Goal: Task Accomplishment & Management: Manage account settings

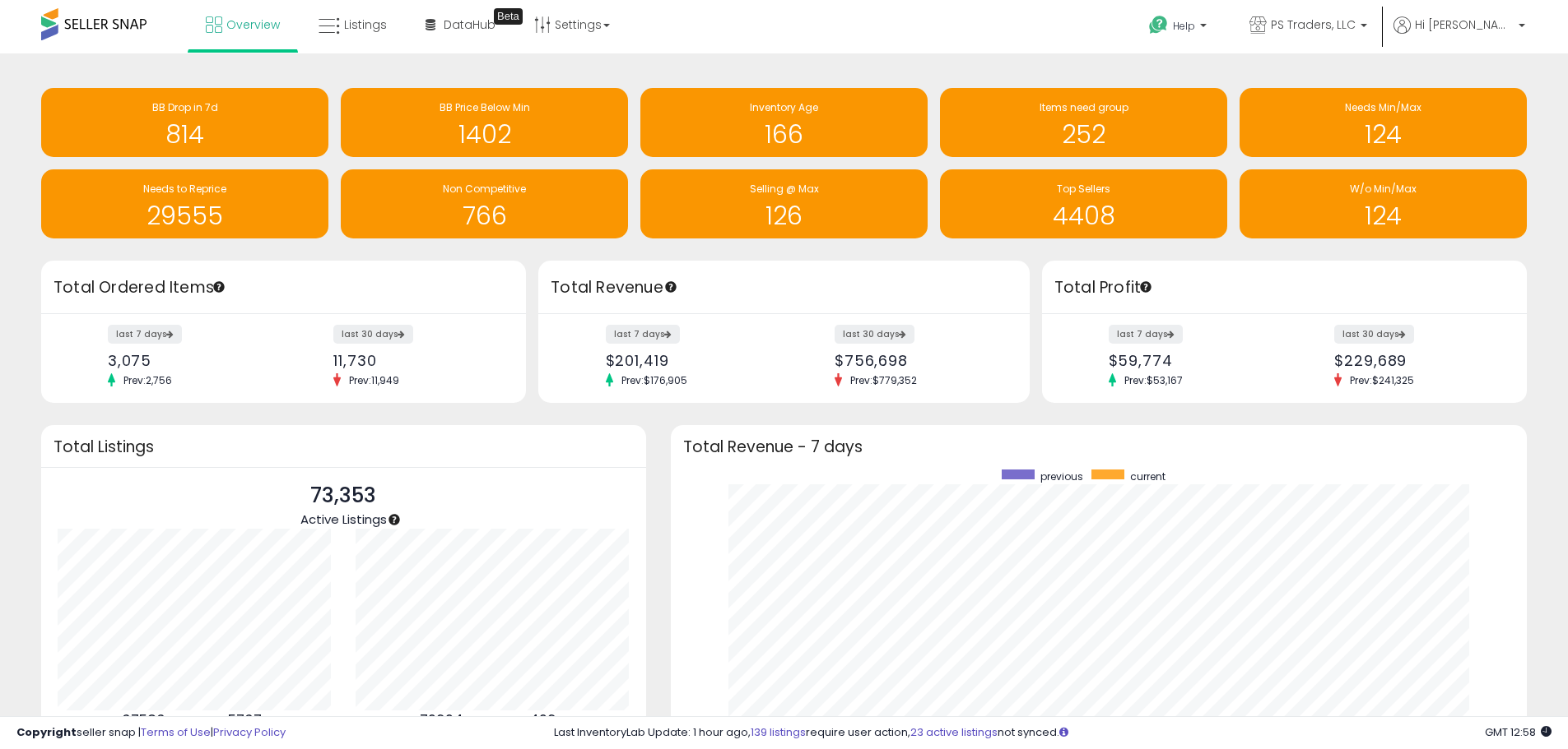
scroll to position [311, 824]
click at [323, 23] on icon at bounding box center [329, 26] width 22 height 22
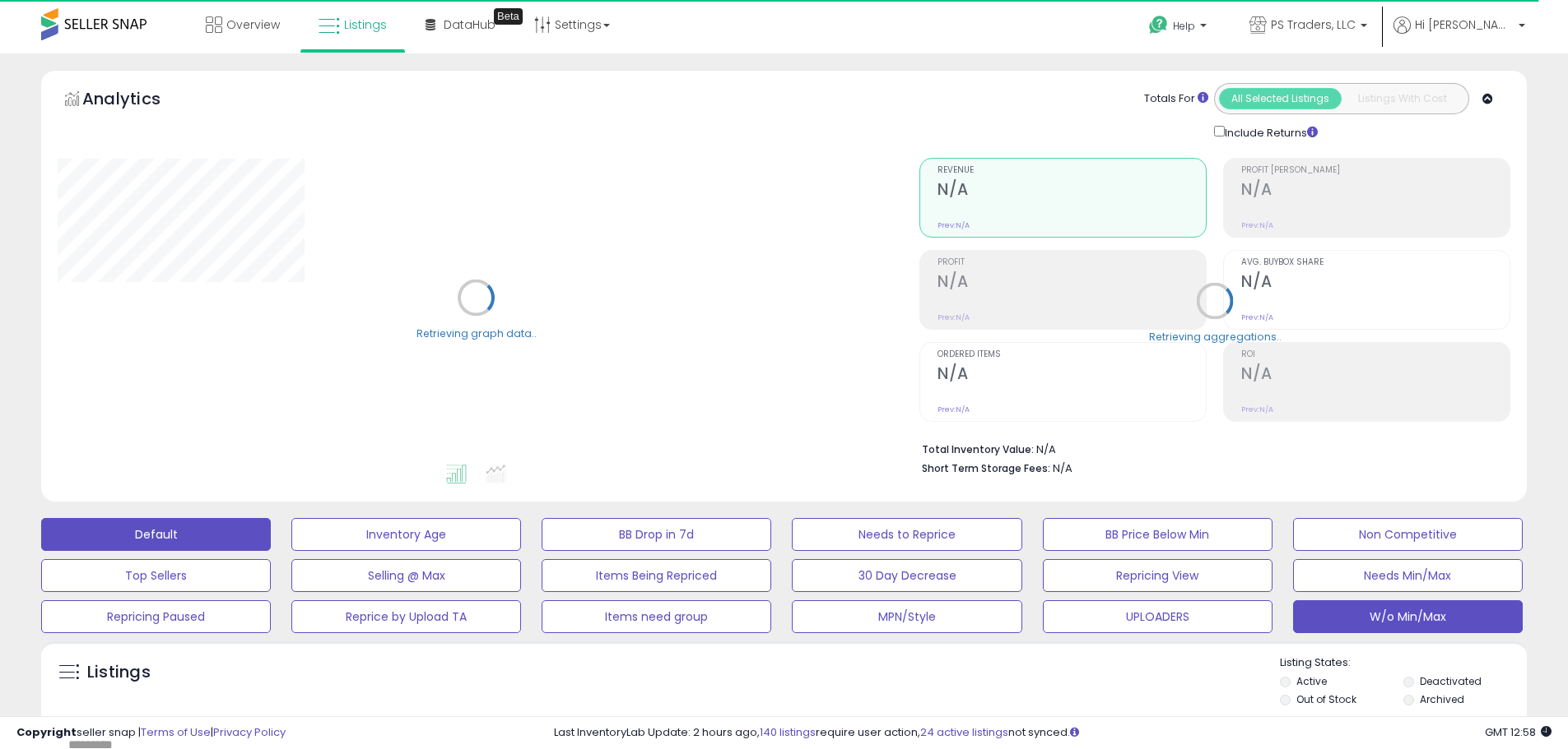
click at [1518, 620] on button "W/o Min/Max" at bounding box center [1407, 617] width 229 height 33
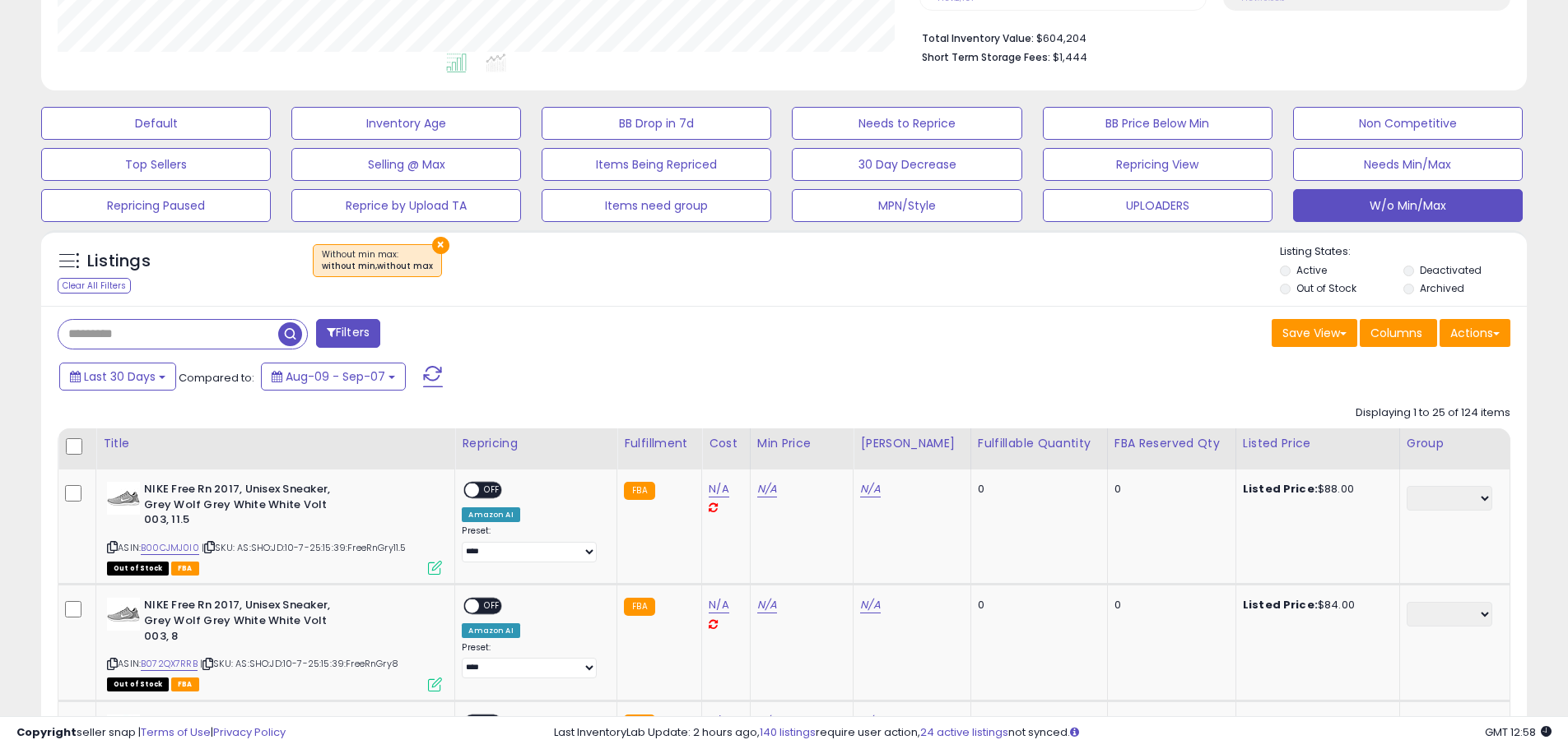
scroll to position [337, 862]
click at [806, 345] on div "Save View Save As New View Columns Actions Import" at bounding box center [1154, 335] width 739 height 32
click at [1447, 331] on button "Actions" at bounding box center [1475, 333] width 71 height 28
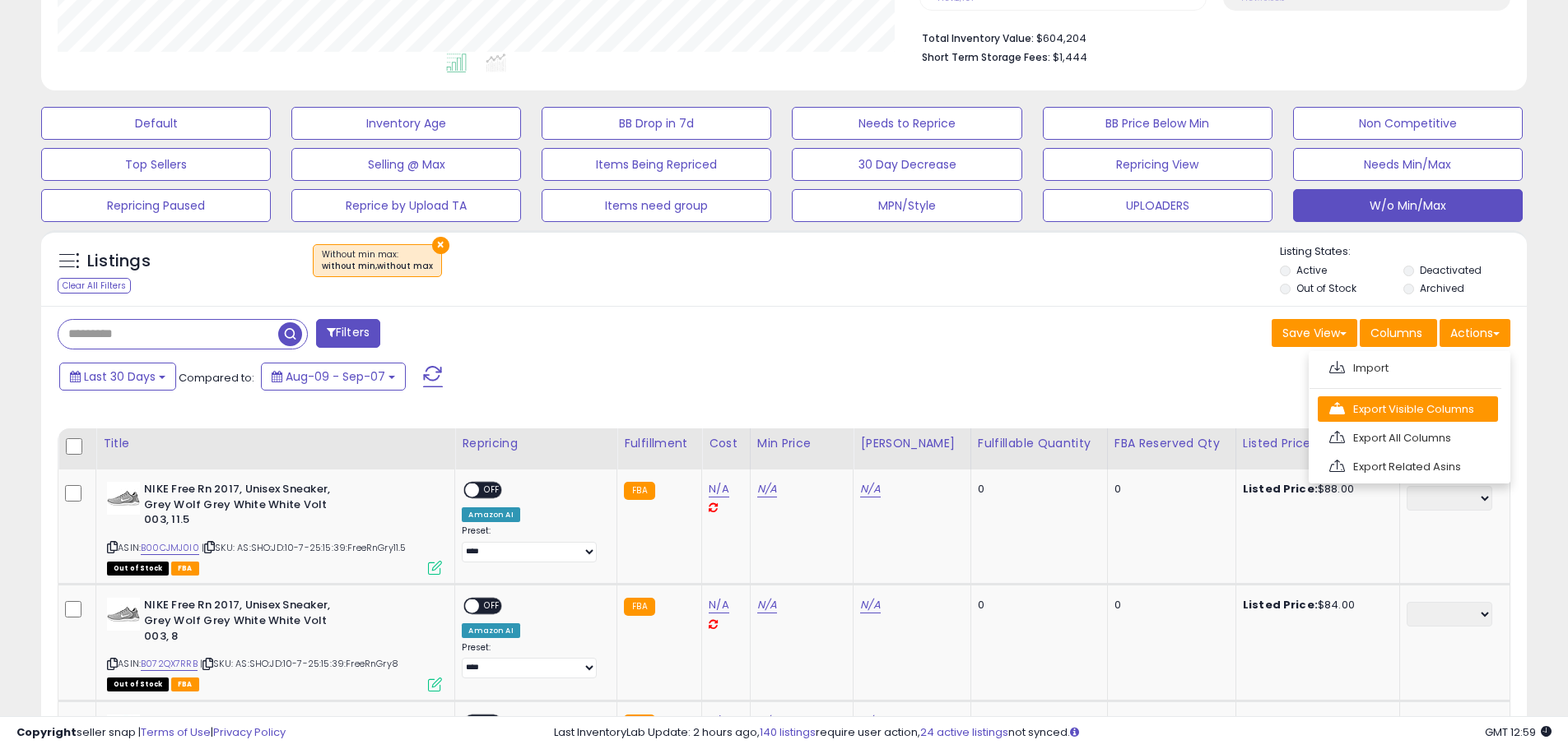
click at [1426, 402] on link "Export Visible Columns" at bounding box center [1408, 408] width 180 height 25
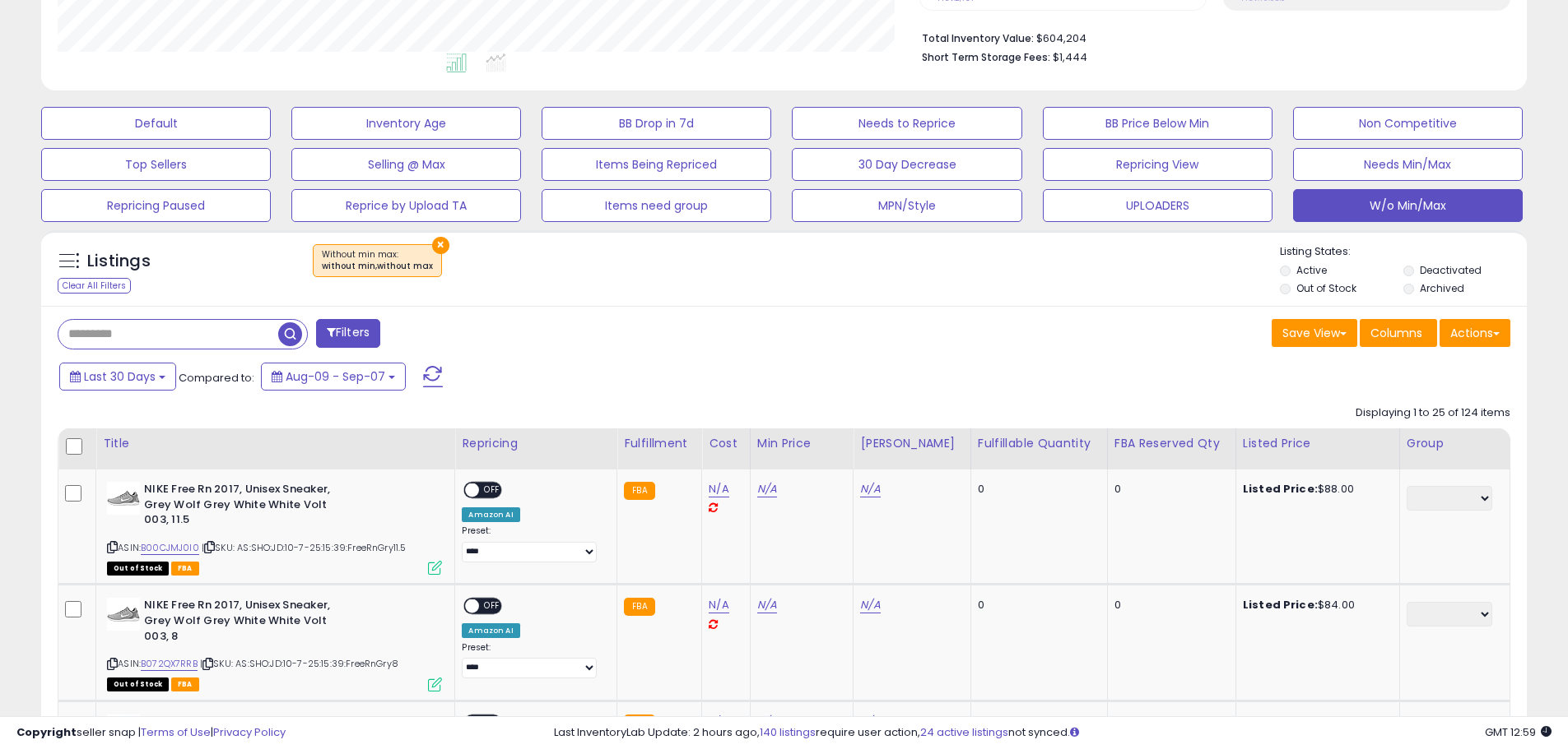
drag, startPoint x: 1008, startPoint y: 315, endPoint x: 1010, endPoint y: 296, distance: 19.1
click at [1008, 293] on div "Listings Clear All Filters × Without min max : without min,without max Listing …" at bounding box center [784, 268] width 1486 height 76
click at [843, 333] on div "Save View Save As New View Columns Actions [GEOGRAPHIC_DATA]" at bounding box center [1154, 335] width 739 height 32
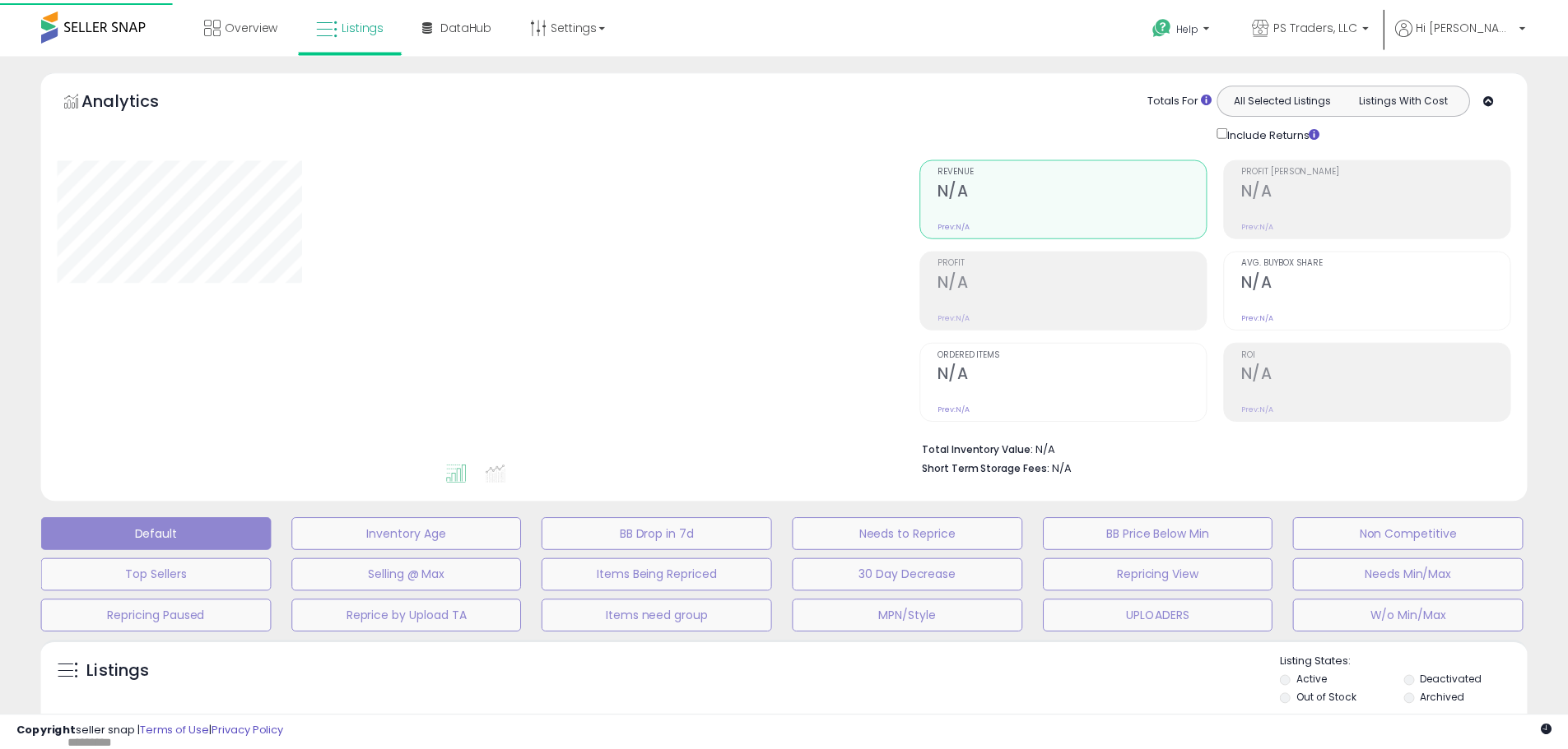
scroll to position [312, 0]
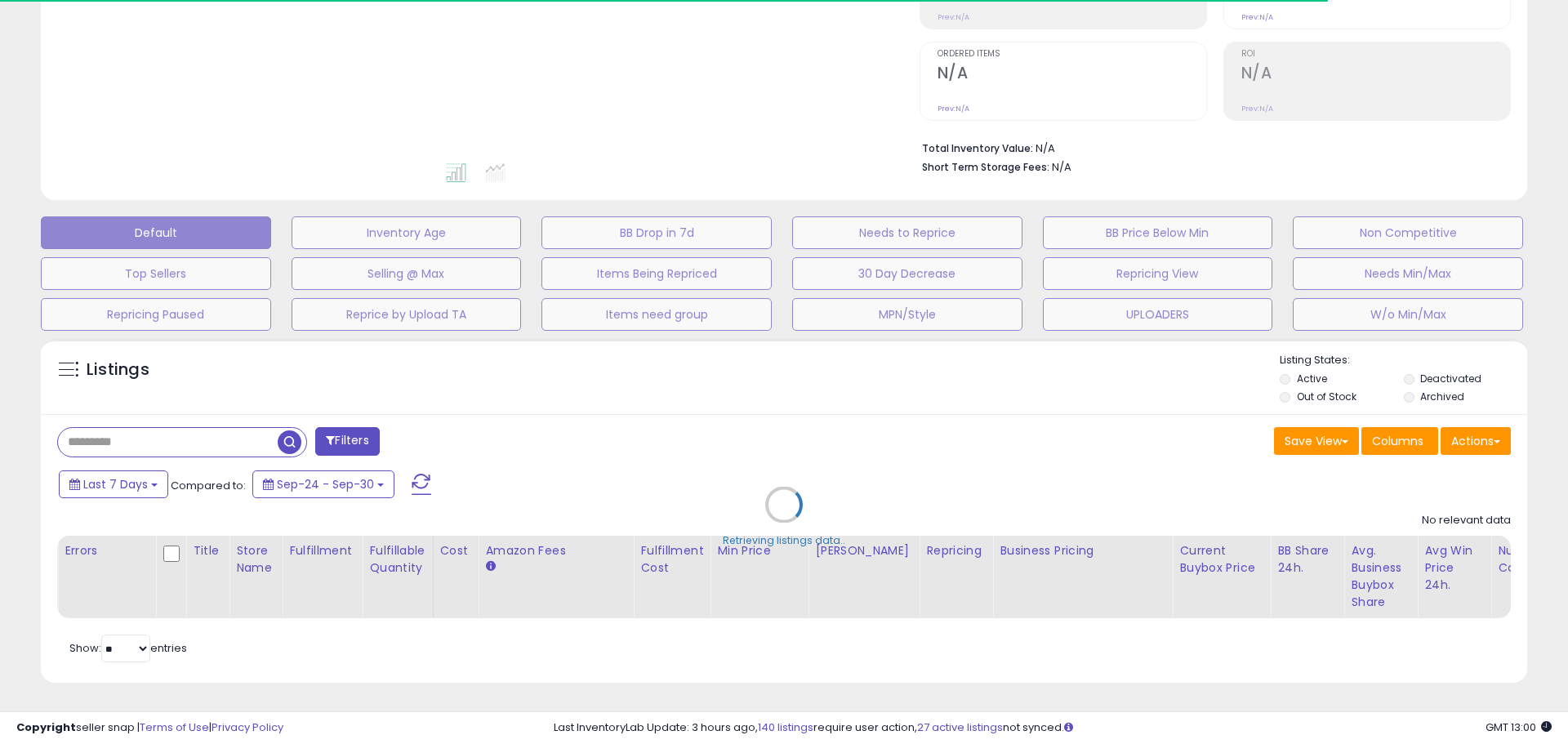
type input "**********"
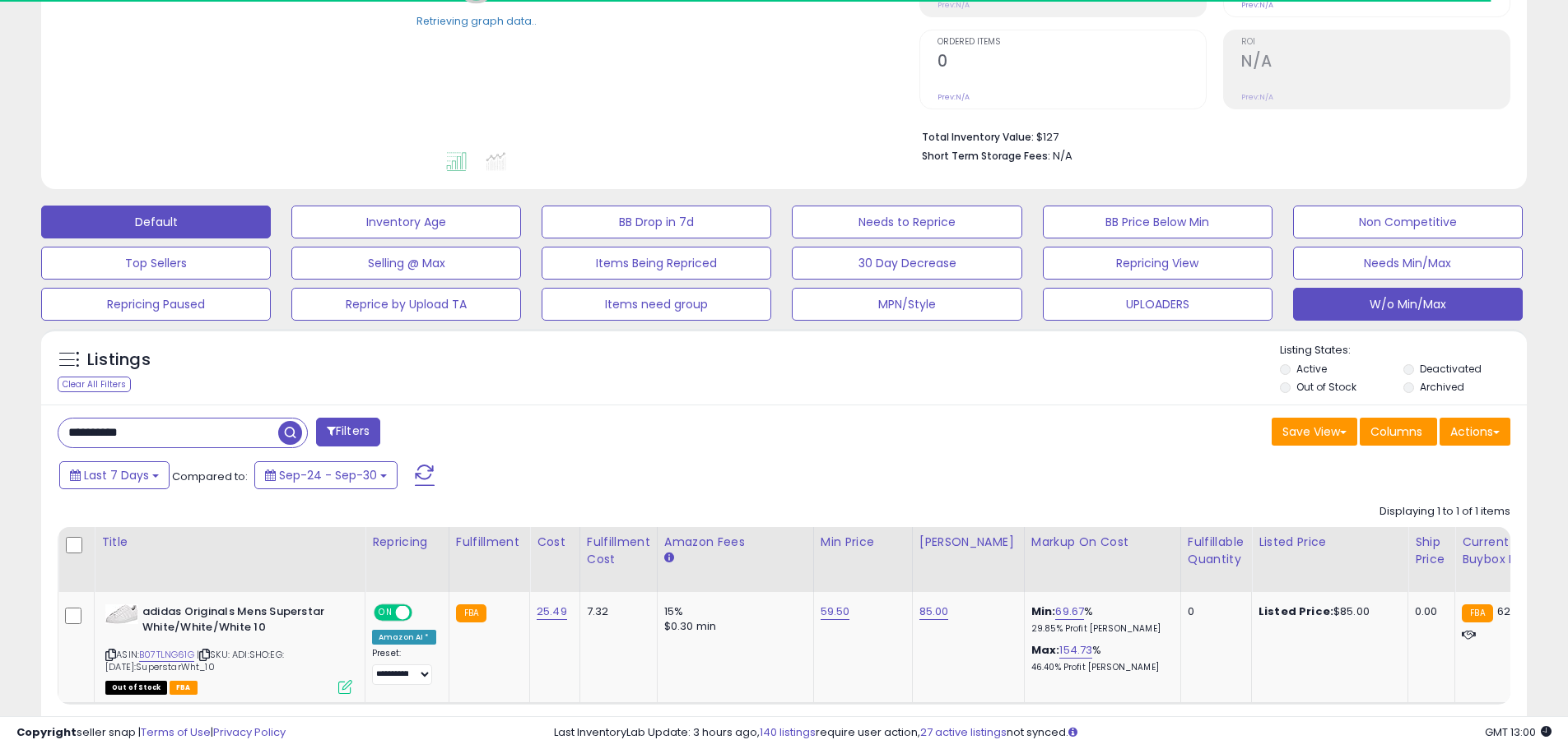
click at [1390, 312] on button "W/o Min/Max" at bounding box center [1407, 304] width 229 height 33
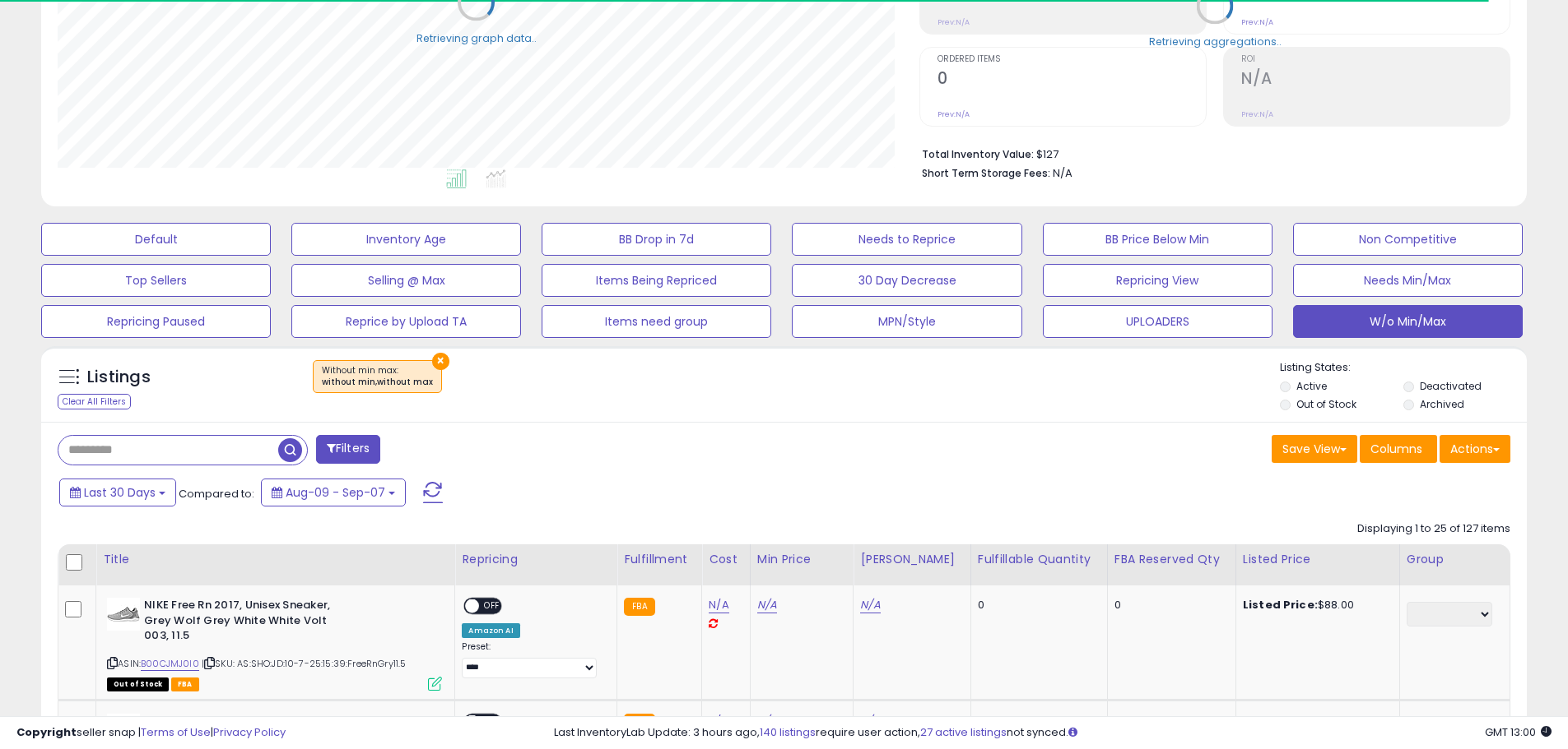
scroll to position [337, 862]
click at [1483, 458] on button "Actions" at bounding box center [1475, 449] width 71 height 28
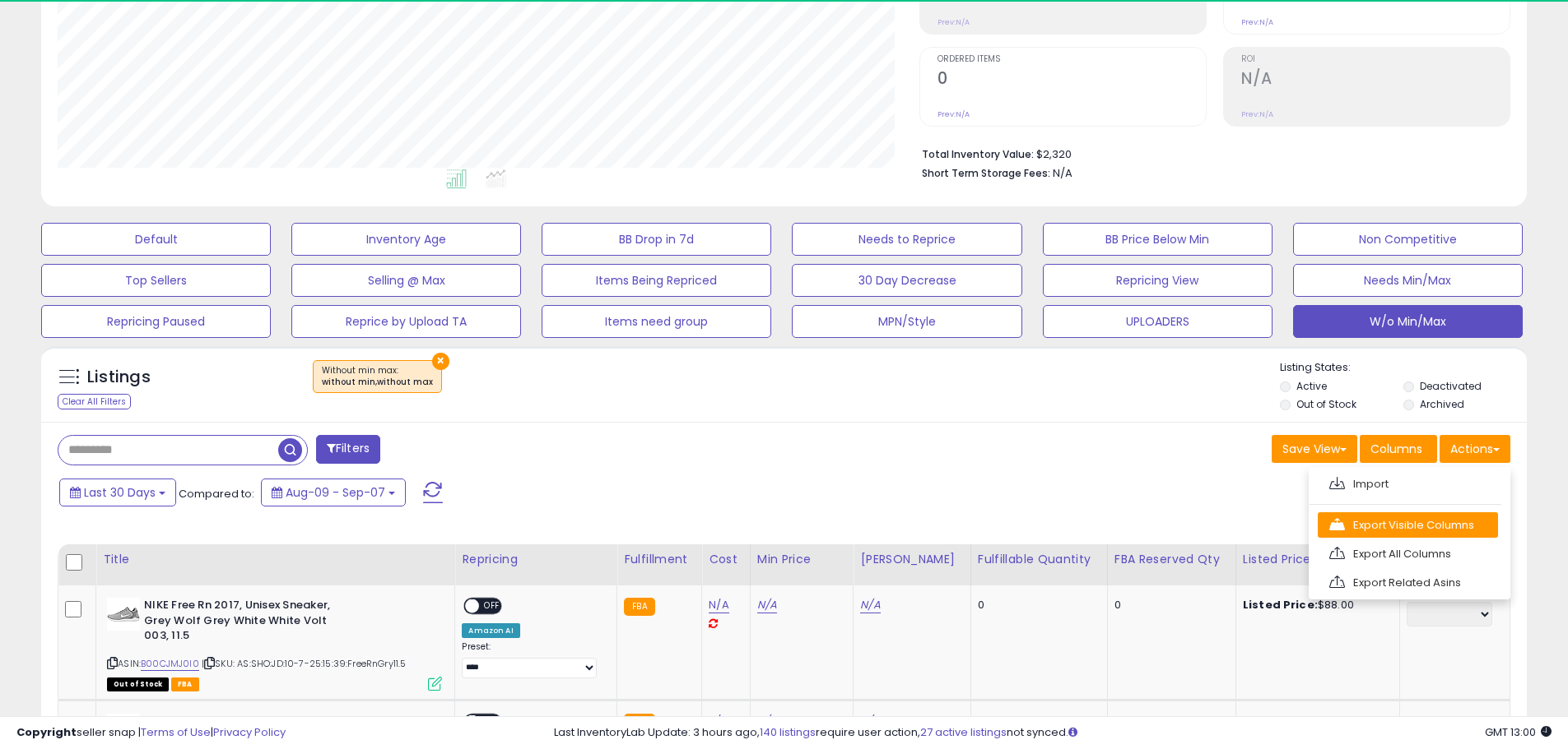
click at [1472, 525] on link "Export Visible Columns" at bounding box center [1408, 525] width 180 height 25
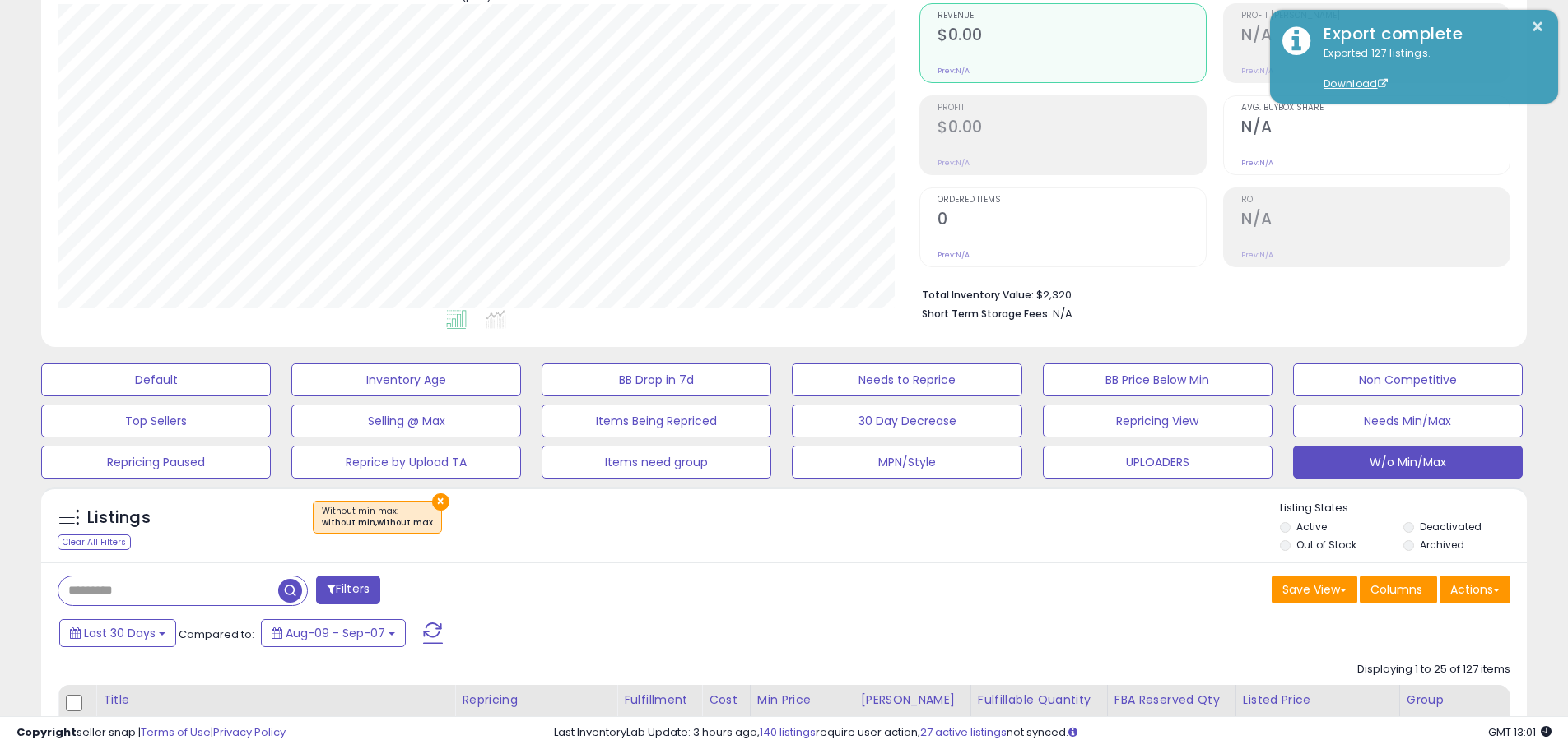
scroll to position [0, 0]
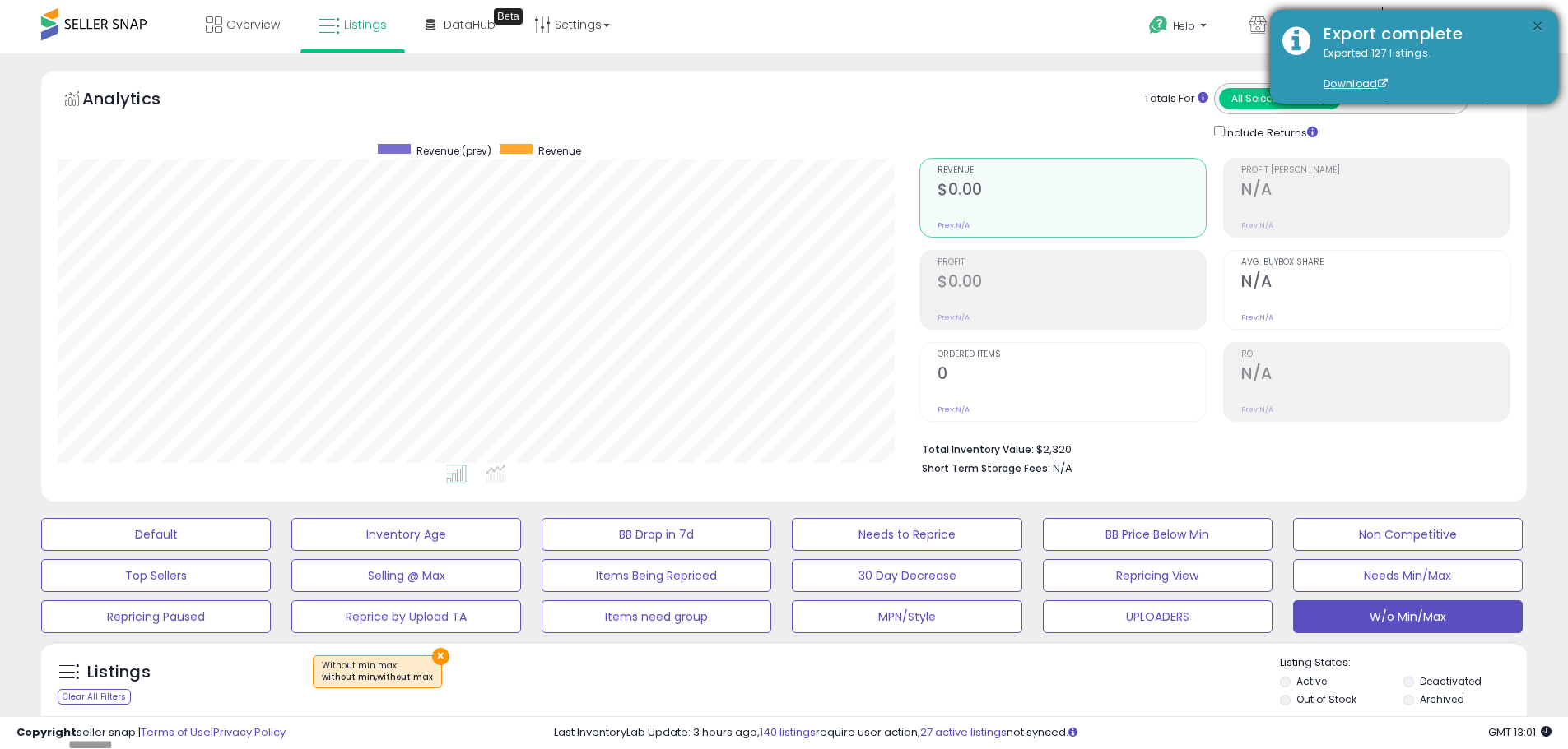
click at [1533, 22] on button "×" at bounding box center [1537, 27] width 13 height 21
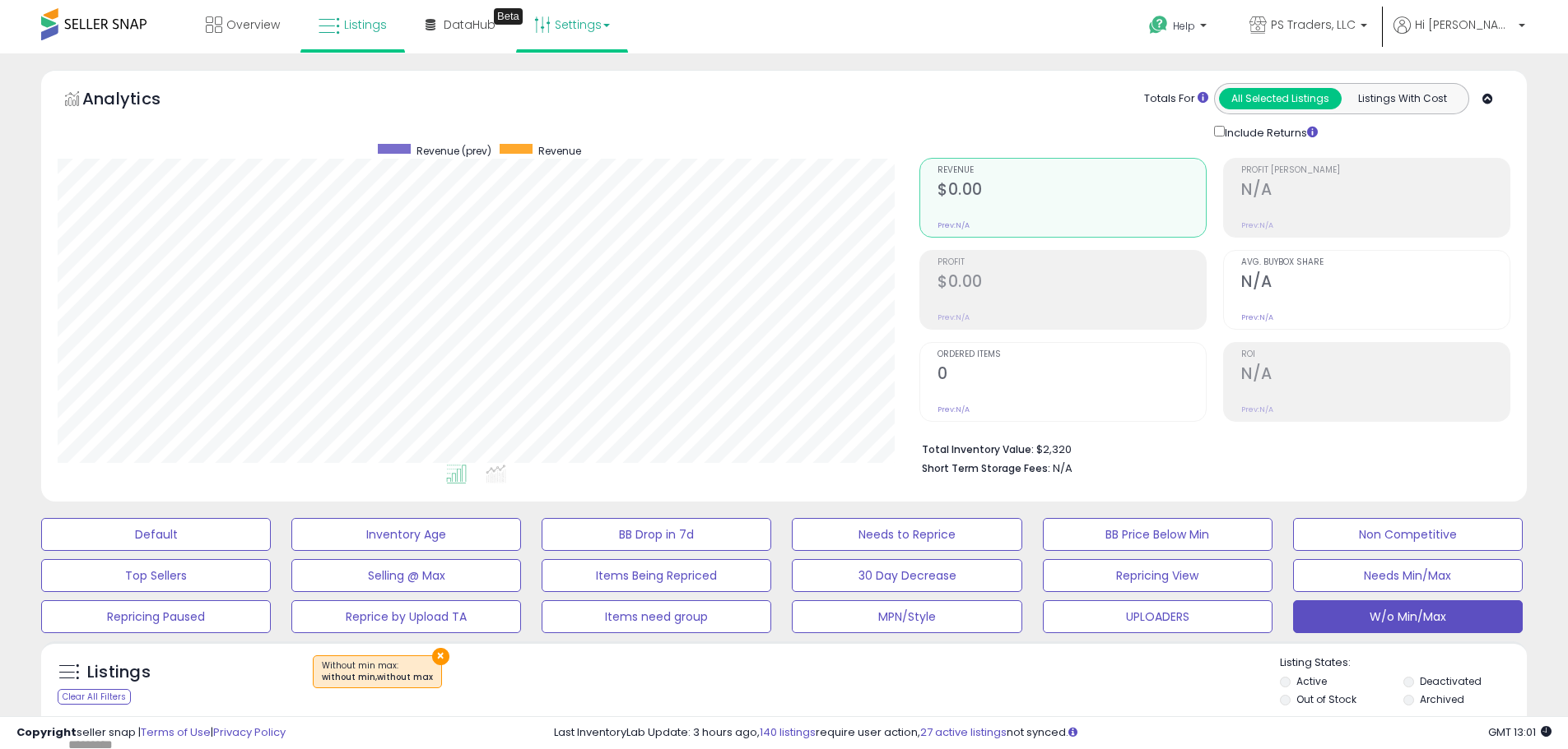
click at [562, 38] on link "Settings" at bounding box center [572, 24] width 100 height 49
click at [570, 83] on link "Store settings" at bounding box center [575, 84] width 74 height 16
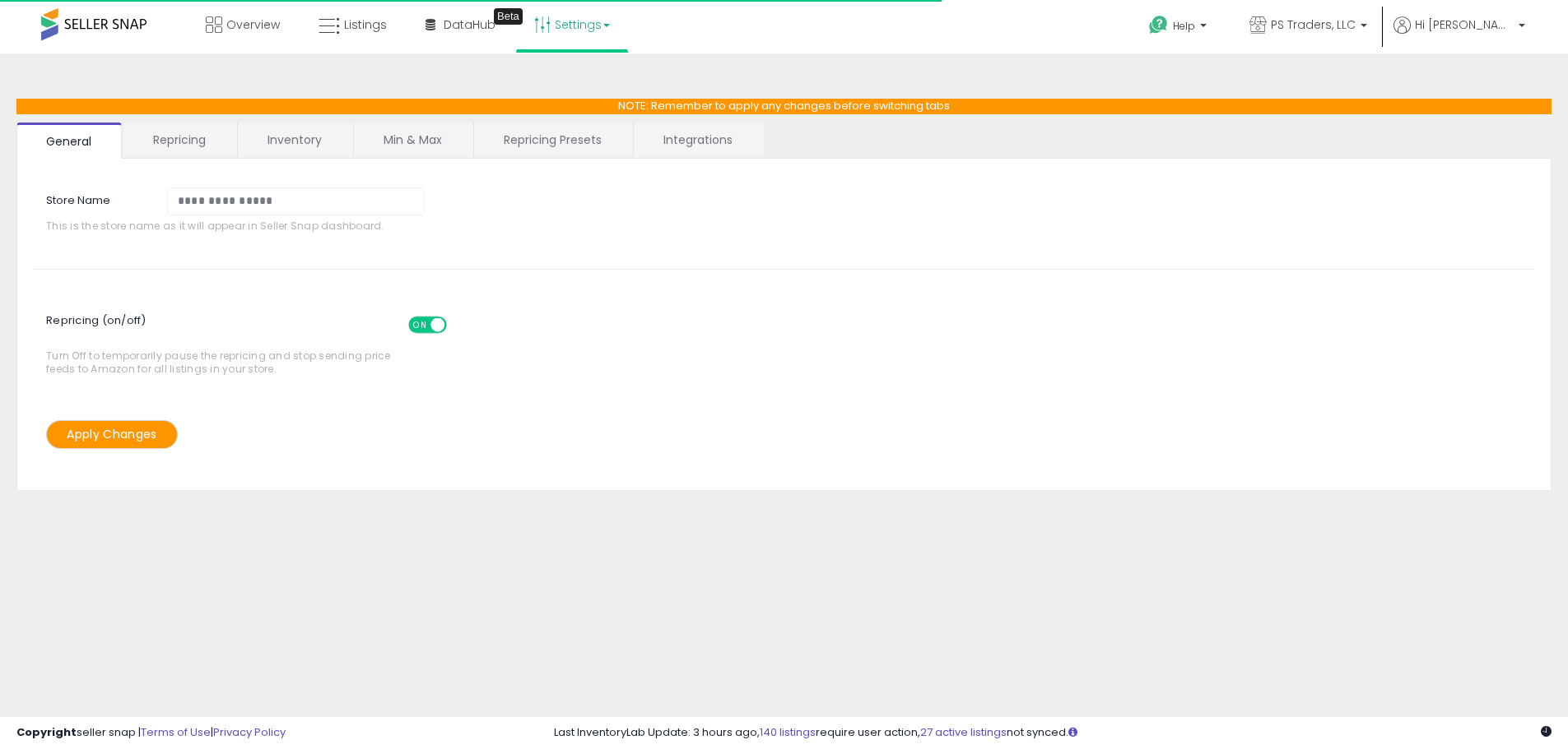
click at [553, 143] on link "Repricing Presets" at bounding box center [553, 140] width 157 height 35
select select "*********"
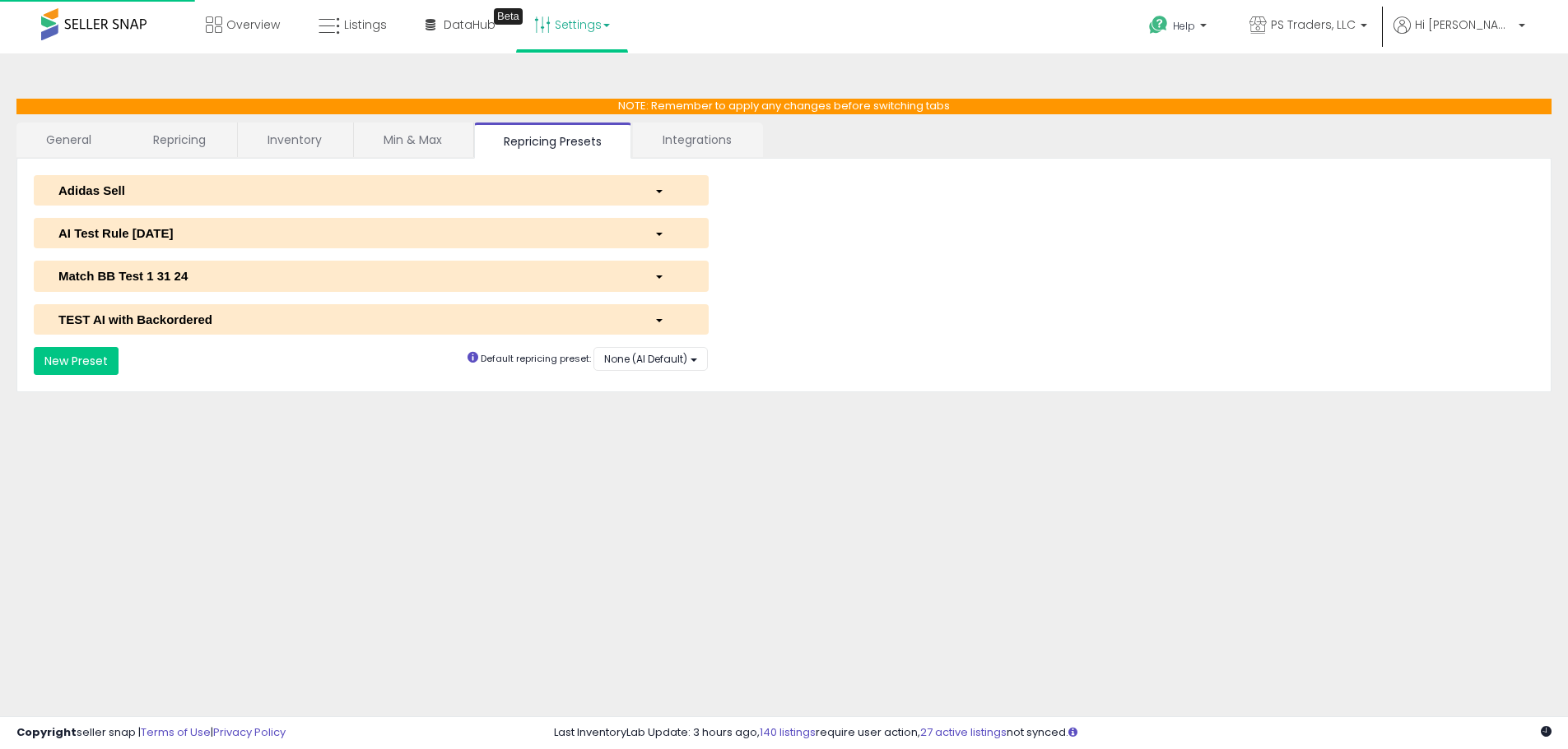
select select "**********"
select select "******"
drag, startPoint x: 219, startPoint y: 238, endPoint x: 222, endPoint y: 246, distance: 8.5
click at [216, 238] on div "AI Test Rule 2 12 2024" at bounding box center [344, 234] width 596 height 17
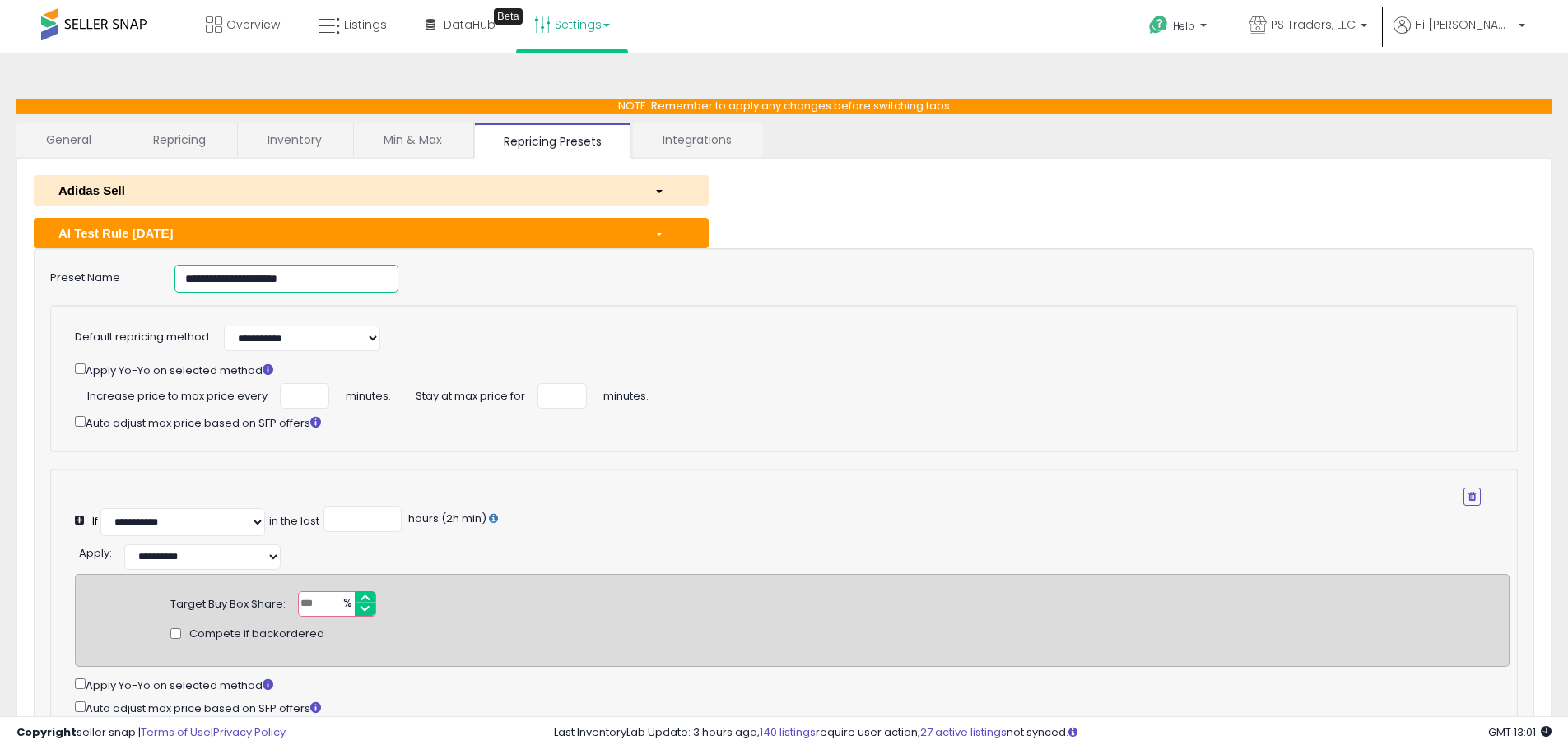
drag, startPoint x: 325, startPoint y: 279, endPoint x: 70, endPoint y: 279, distance: 255.0
click at [80, 282] on div "**********" at bounding box center [784, 278] width 1492 height 28
click at [382, 26] on link "Listings" at bounding box center [352, 24] width 93 height 49
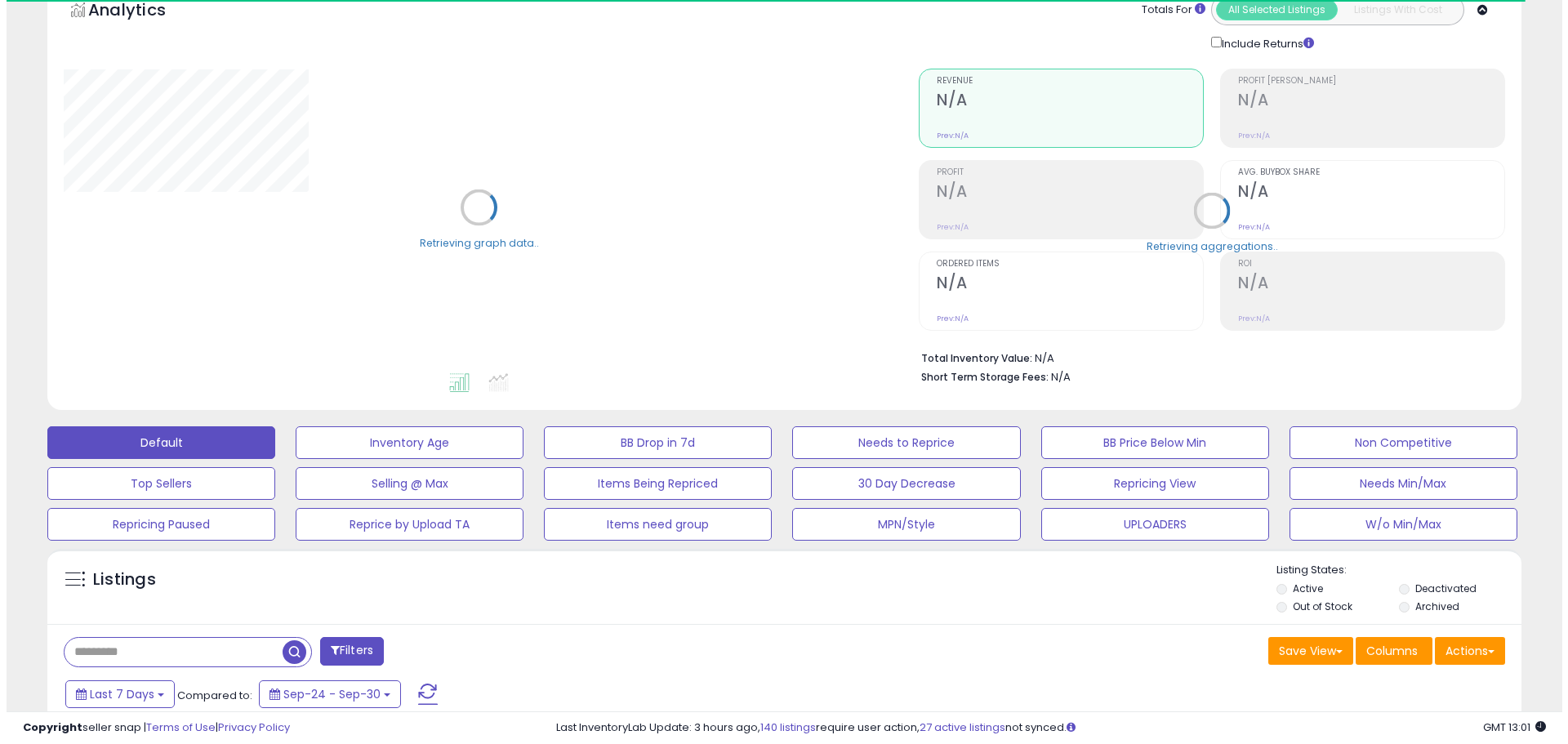
scroll to position [245, 0]
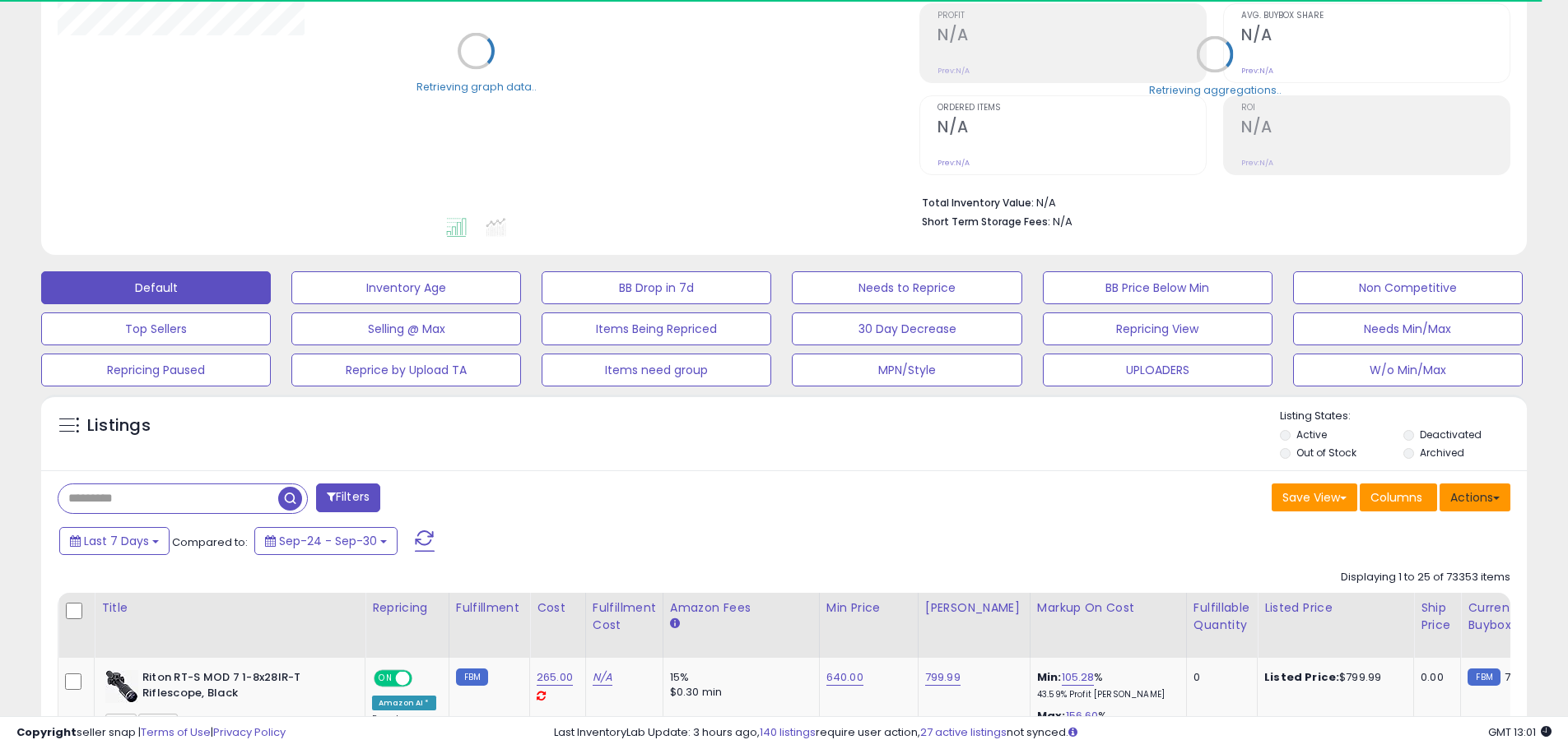
click at [1470, 490] on button "Actions" at bounding box center [1475, 497] width 71 height 28
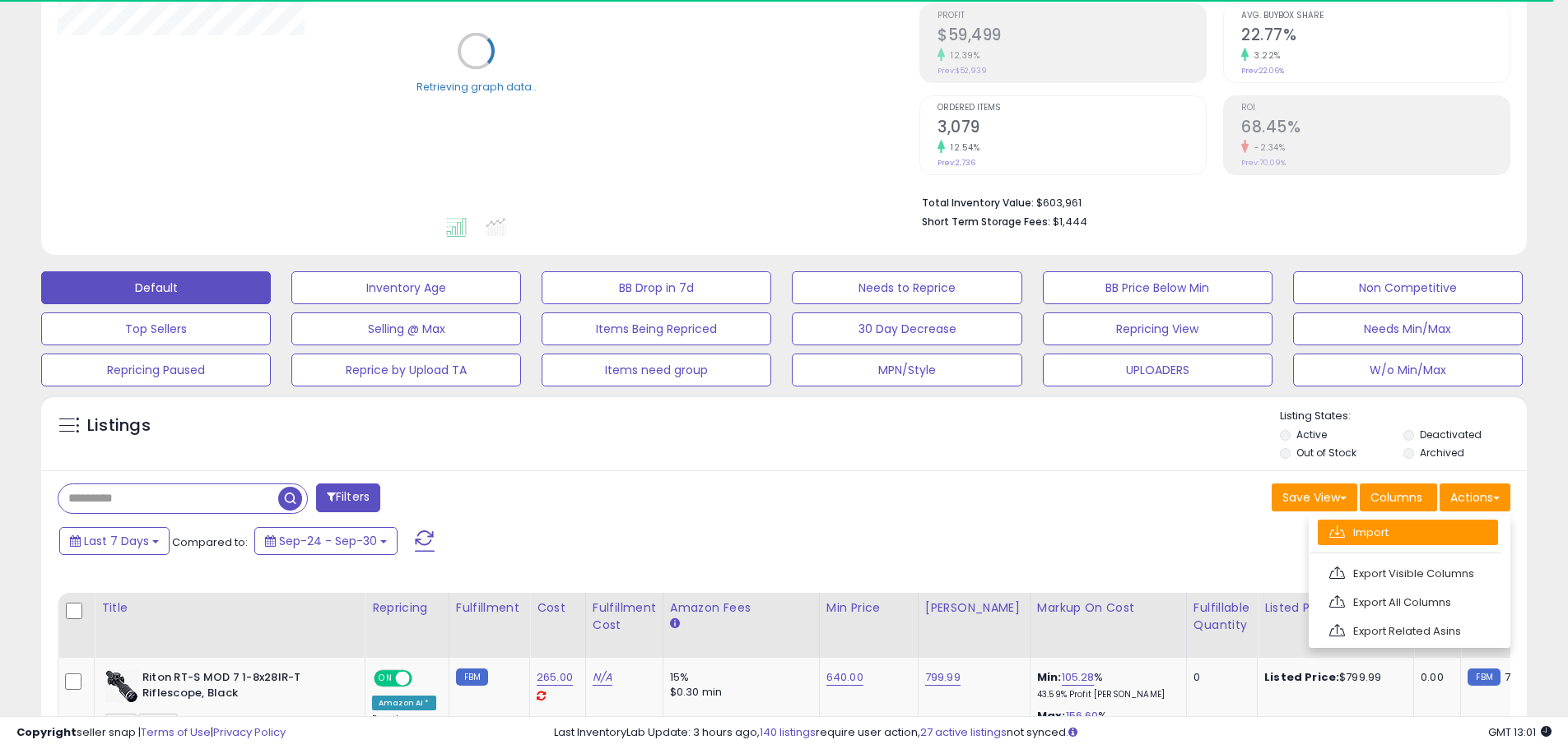
click at [1418, 535] on link "Import" at bounding box center [1408, 532] width 180 height 25
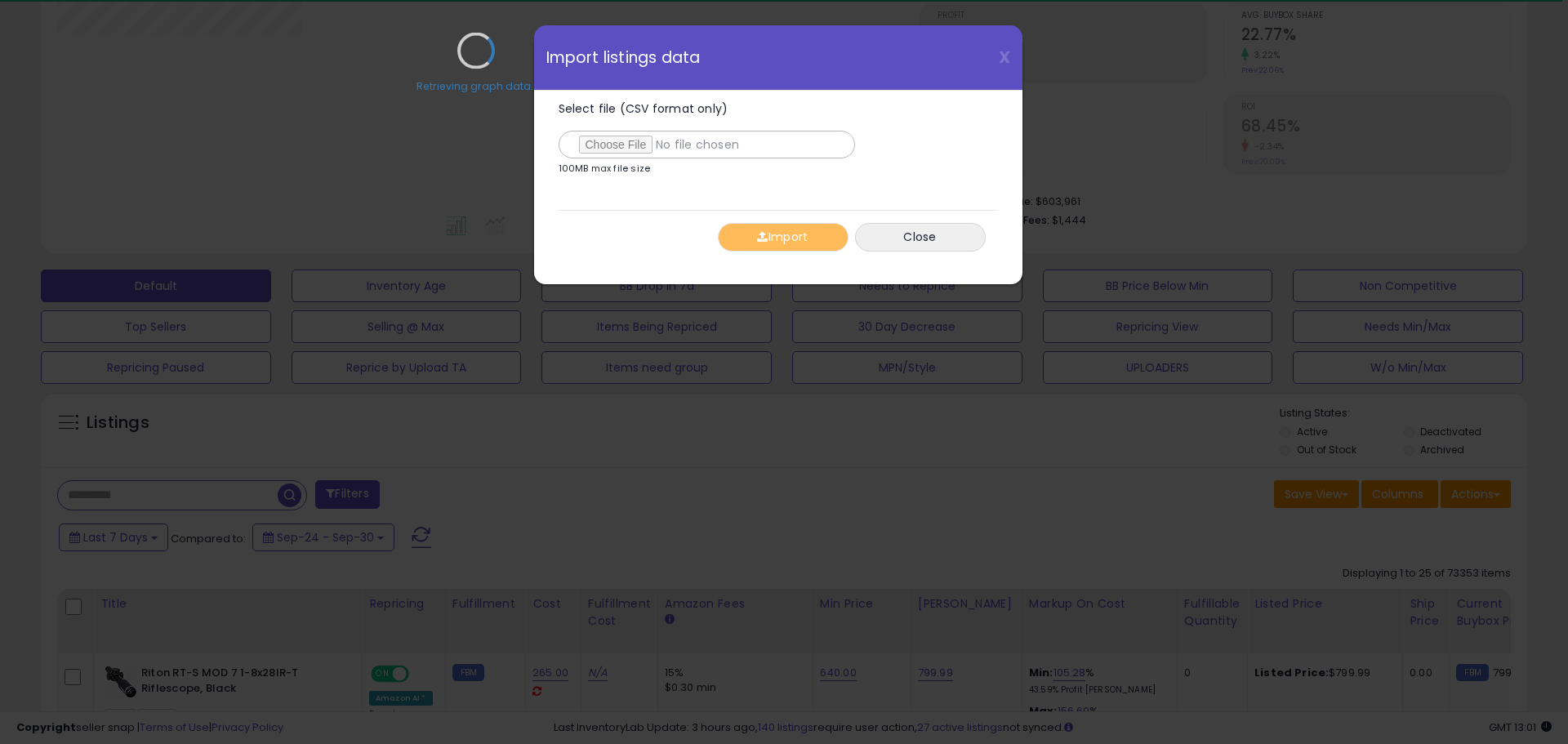
click at [616, 148] on div "Retrieving graph data.." at bounding box center [476, 63] width 862 height 335
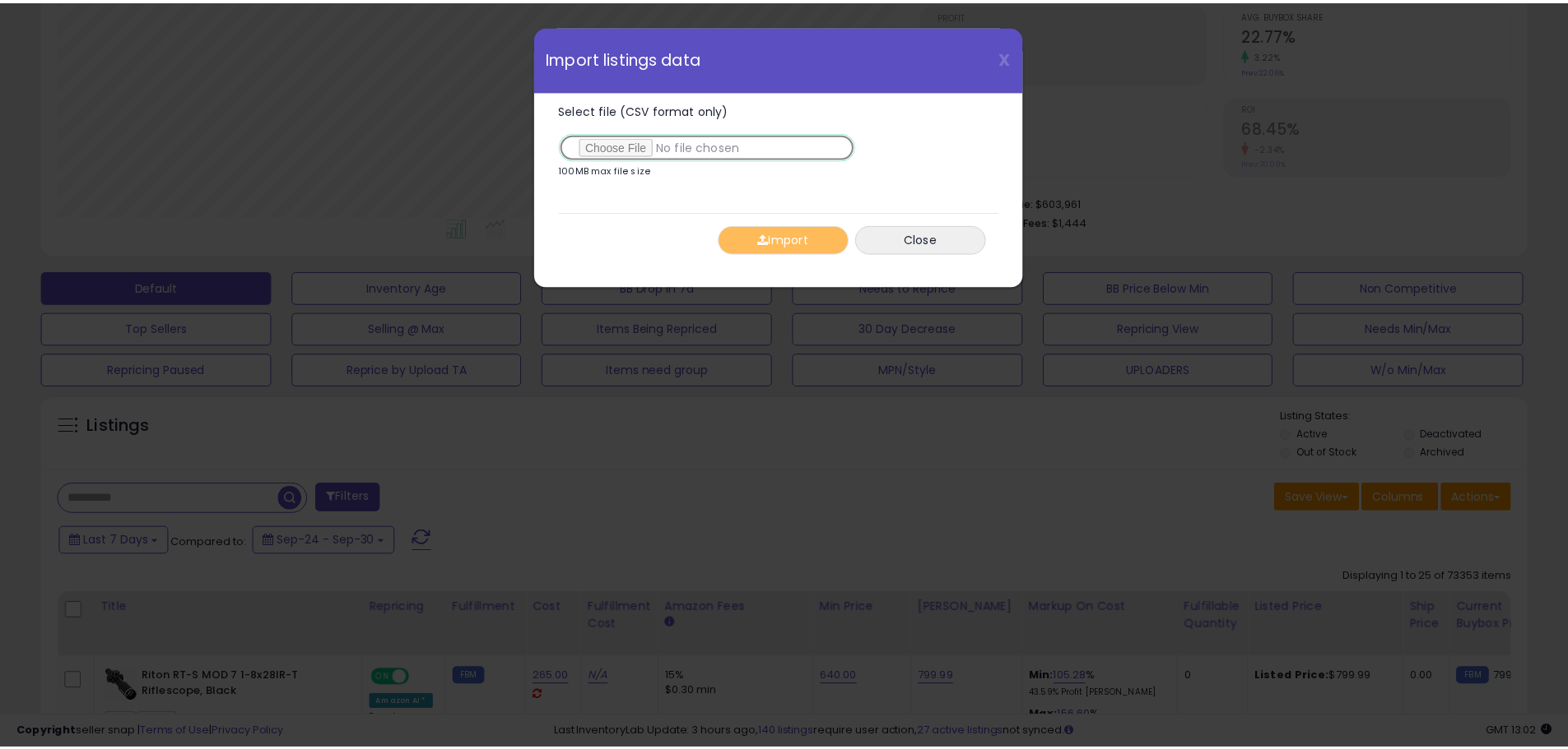
scroll to position [337, 869]
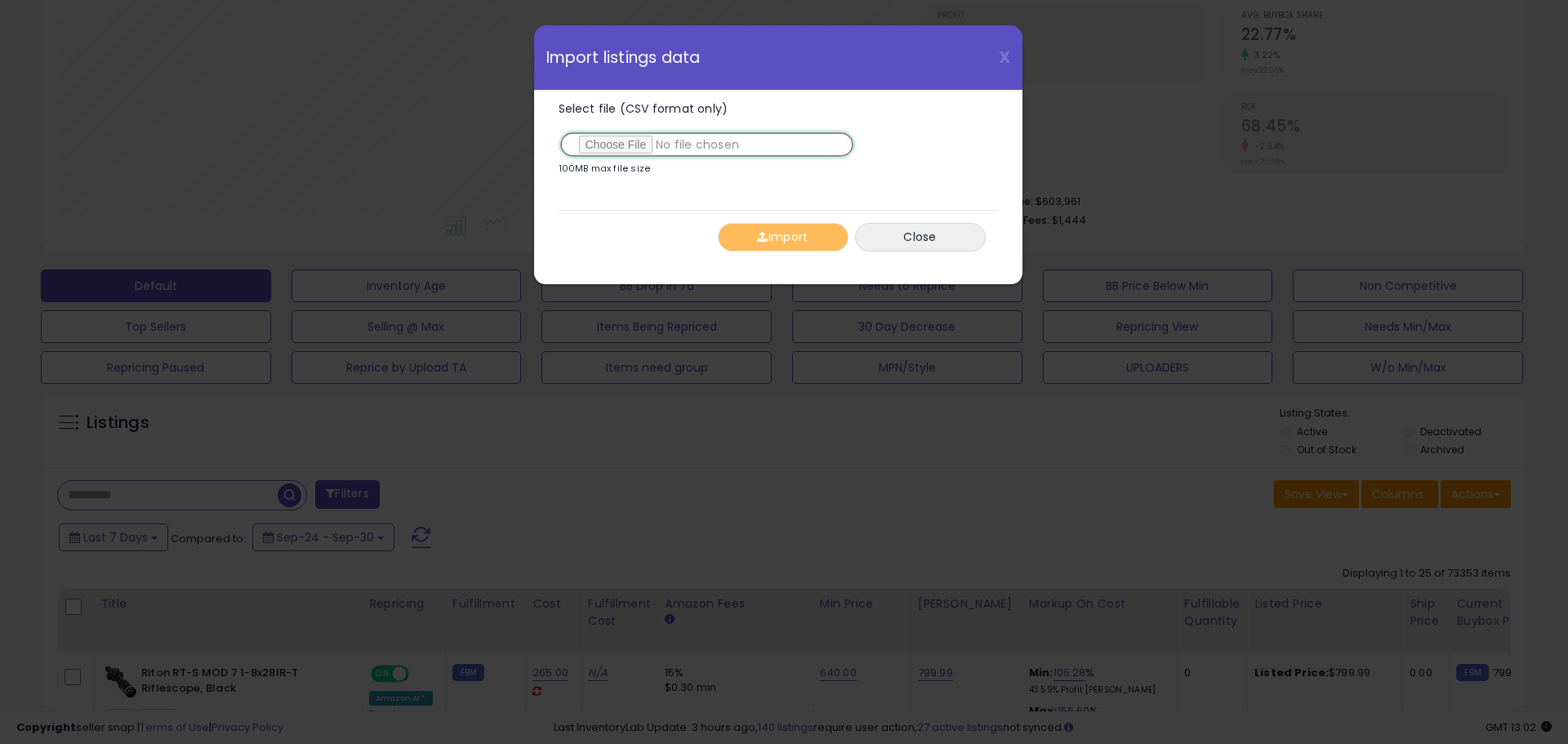
click at [635, 139] on input "Select file (CSV format only)" at bounding box center [707, 144] width 296 height 27
type input "**********"
click at [793, 242] on button "Import" at bounding box center [783, 237] width 131 height 28
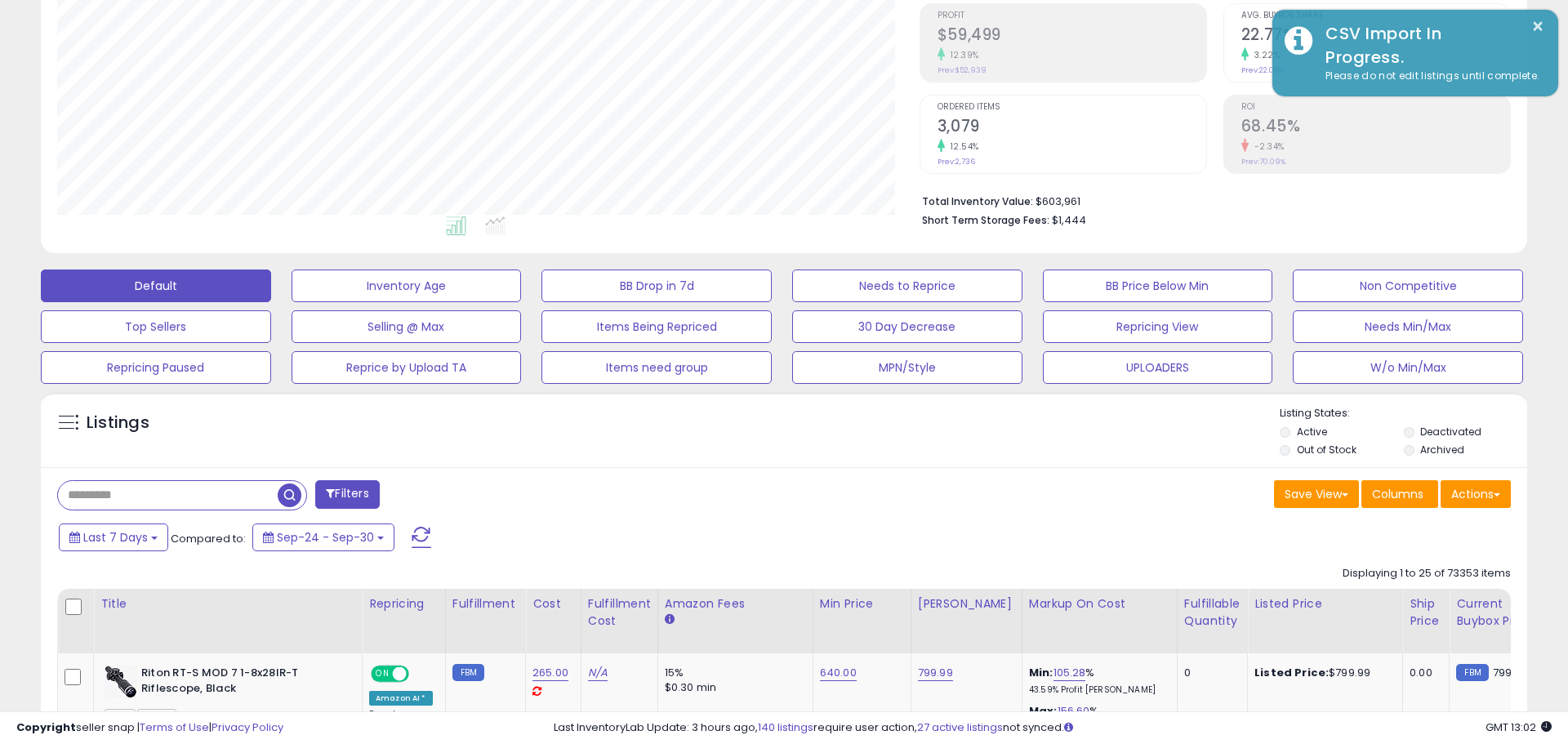
scroll to position [816776, 815861]
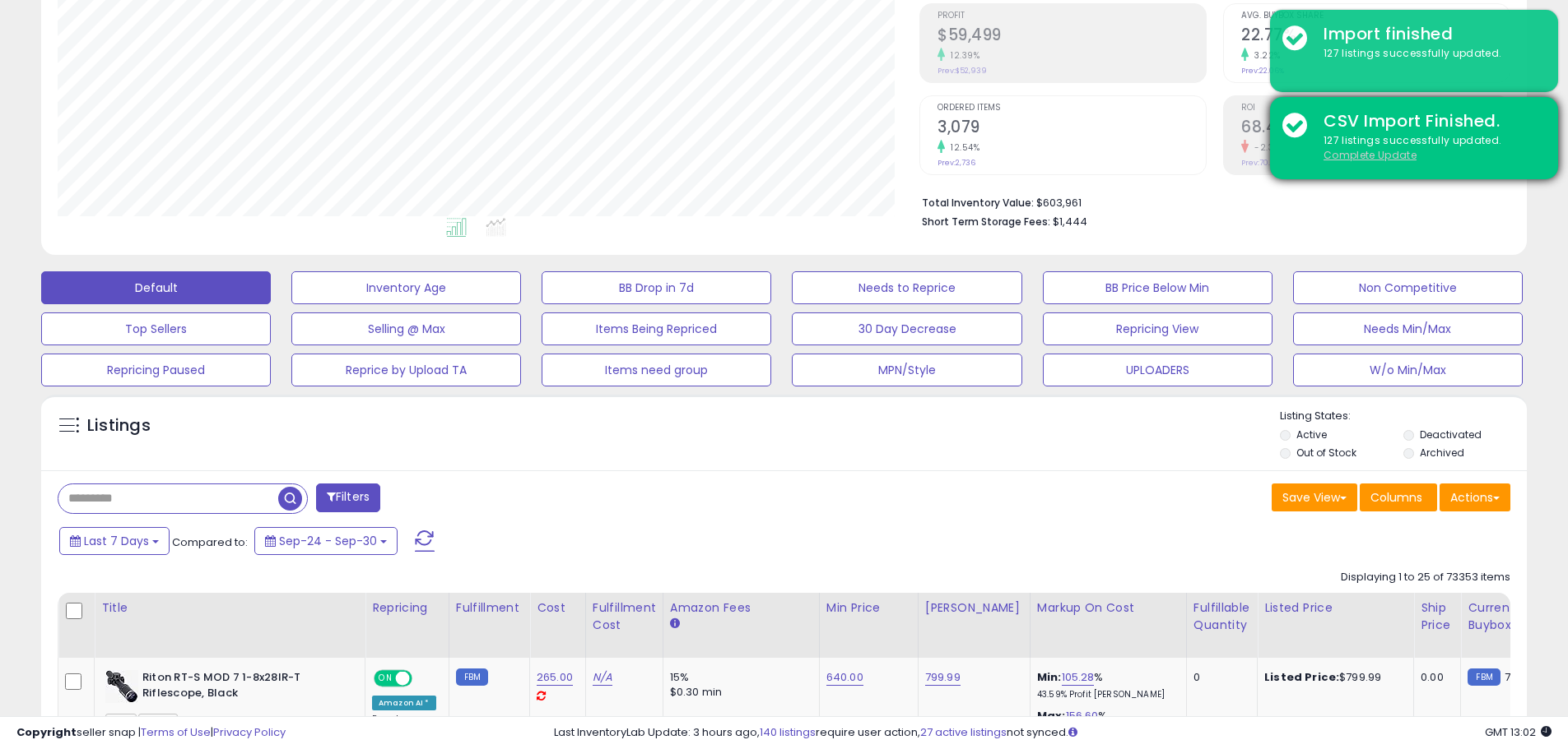
click at [1380, 156] on u "Complete Update" at bounding box center [1369, 155] width 93 height 14
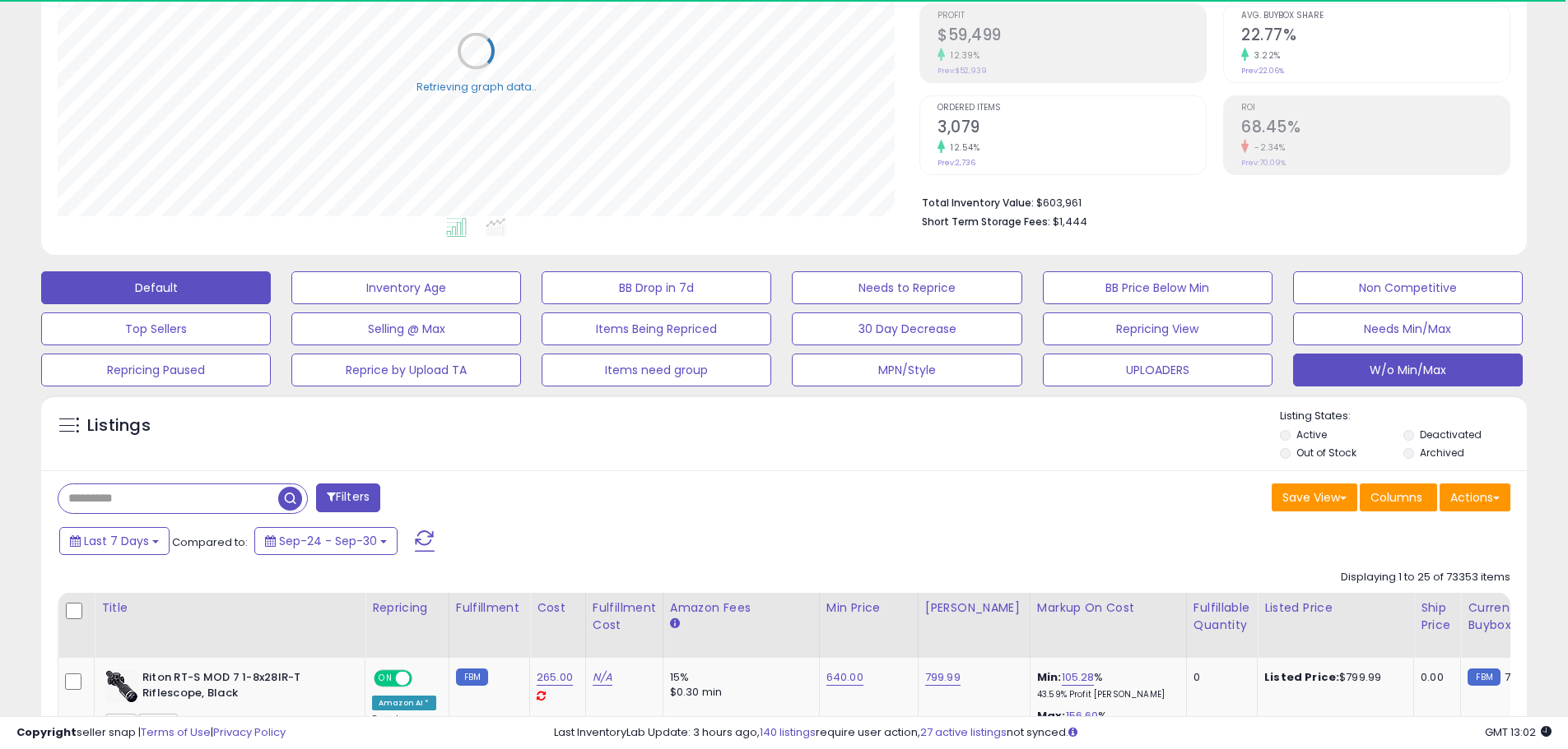
click at [1459, 368] on button "W/o Min/Max" at bounding box center [1407, 370] width 229 height 33
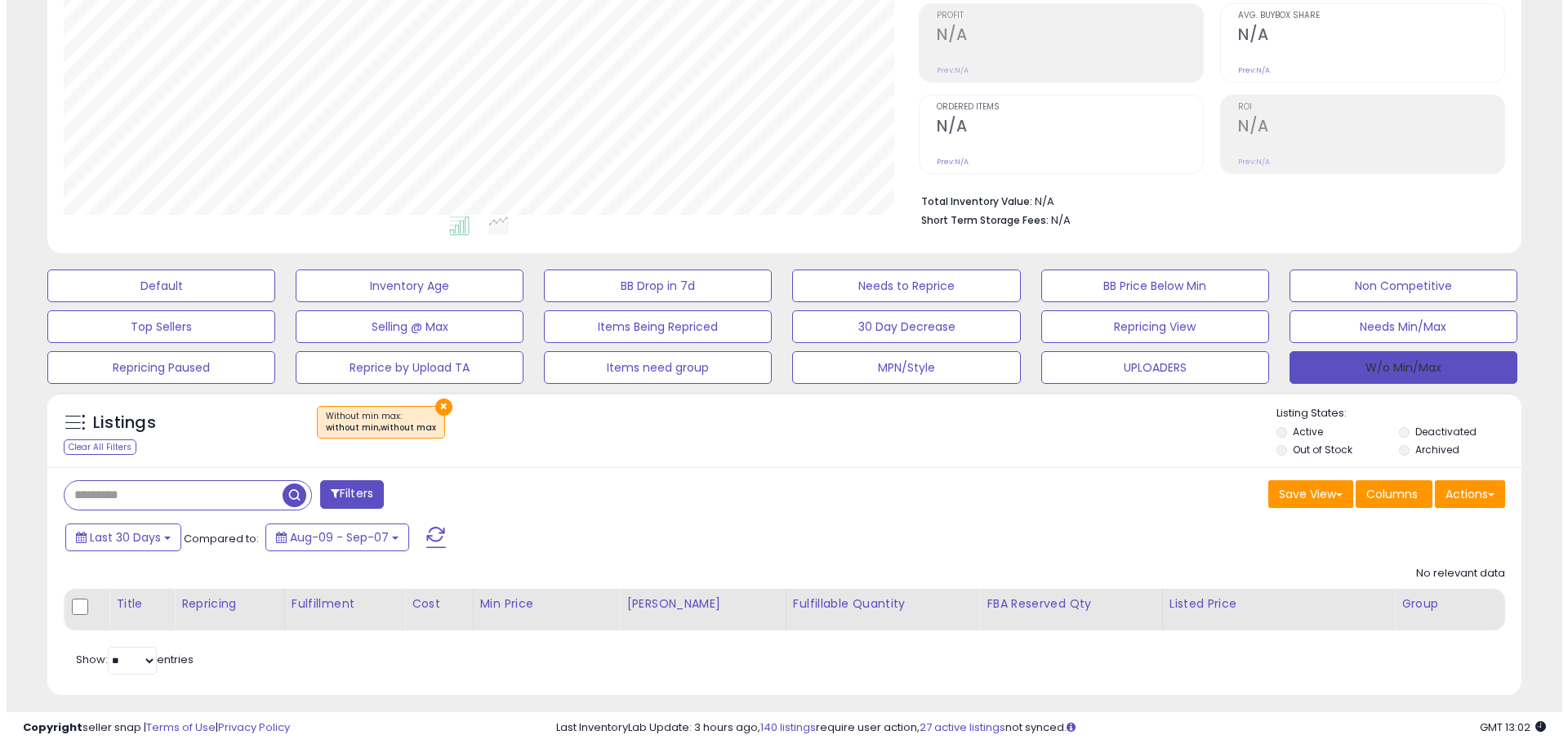
scroll to position [335, 855]
click at [672, 442] on div "× Without min max : without min,without max" at bounding box center [780, 429] width 980 height 46
click at [342, 645] on div "Retrieving listings data.. No relevant data Title Repricing" at bounding box center [778, 619] width 1442 height 121
click at [669, 564] on div "No relevant data Title Repricing Fulfillment «" at bounding box center [778, 595] width 1442 height 73
drag, startPoint x: 241, startPoint y: 439, endPoint x: 249, endPoint y: 440, distance: 8.1
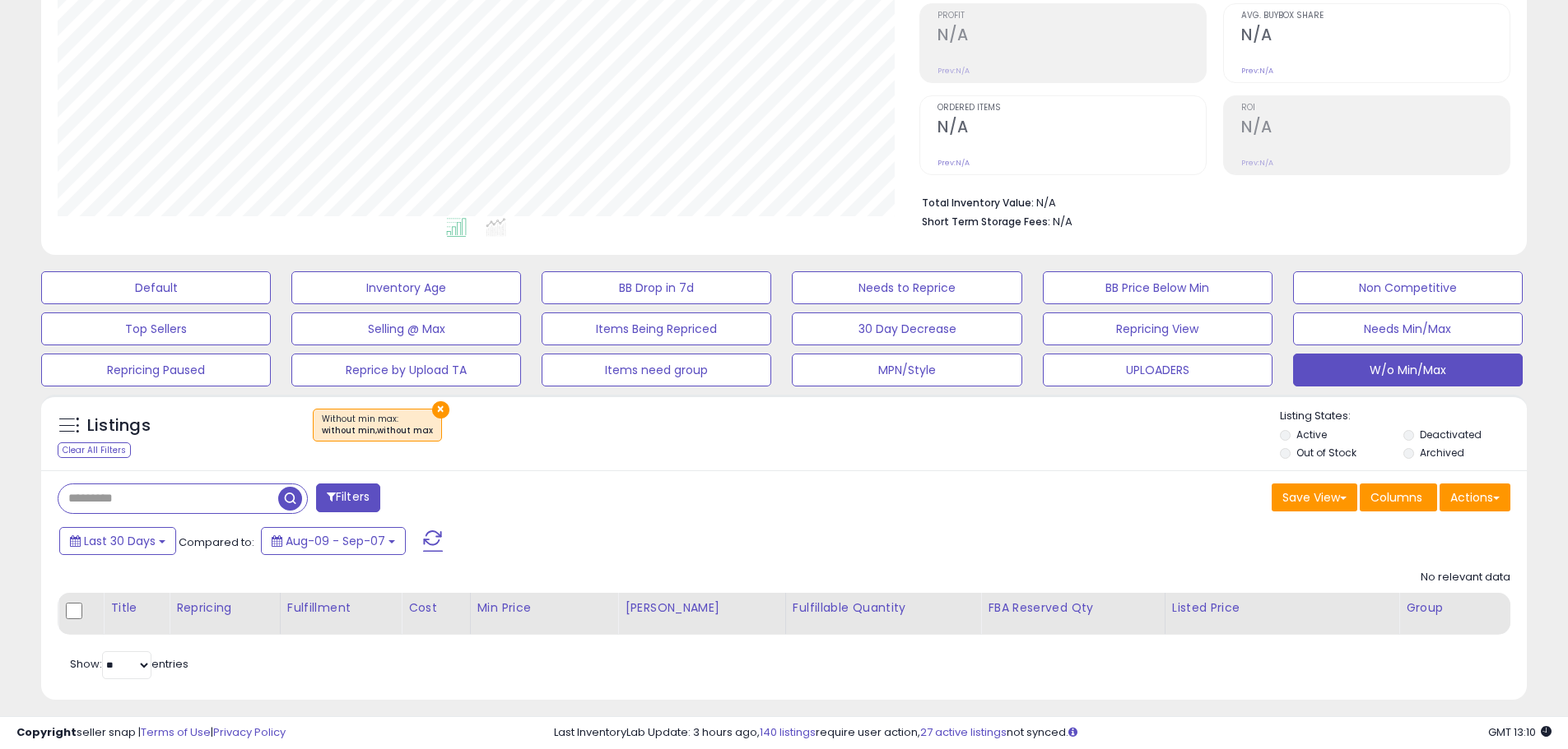
click at [243, 442] on div "Listings" at bounding box center [157, 430] width 222 height 26
drag, startPoint x: 1148, startPoint y: 503, endPoint x: 1140, endPoint y: 502, distance: 8.1
click at [1151, 502] on div "Save View Save As New View Columns Actions [GEOGRAPHIC_DATA]" at bounding box center [1154, 499] width 739 height 32
click at [1015, 530] on div "Last 30 Days Compared to: Aug-09 - Sep-07" at bounding box center [600, 543] width 1089 height 37
click at [1392, 372] on button "W/o Min/Max" at bounding box center [1407, 370] width 229 height 33
